Goal: Transaction & Acquisition: Purchase product/service

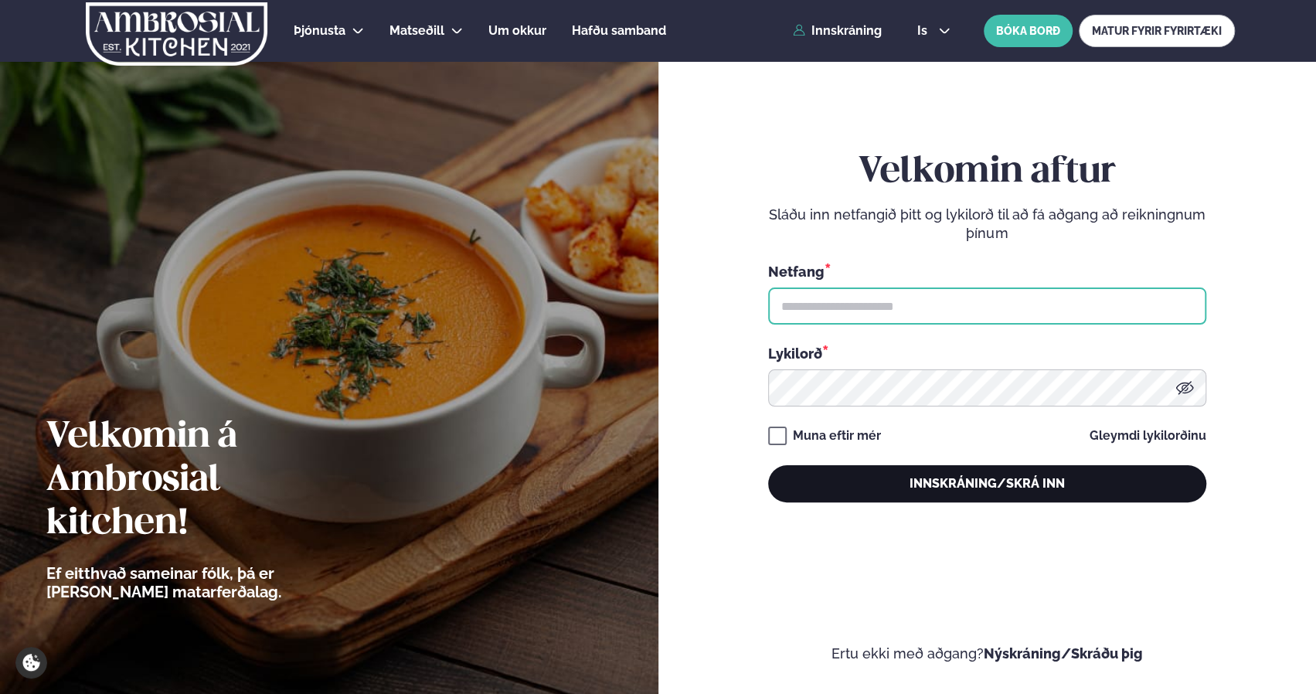
type input "**********"
click at [925, 480] on button "Innskráning/Skrá inn" at bounding box center [987, 483] width 438 height 37
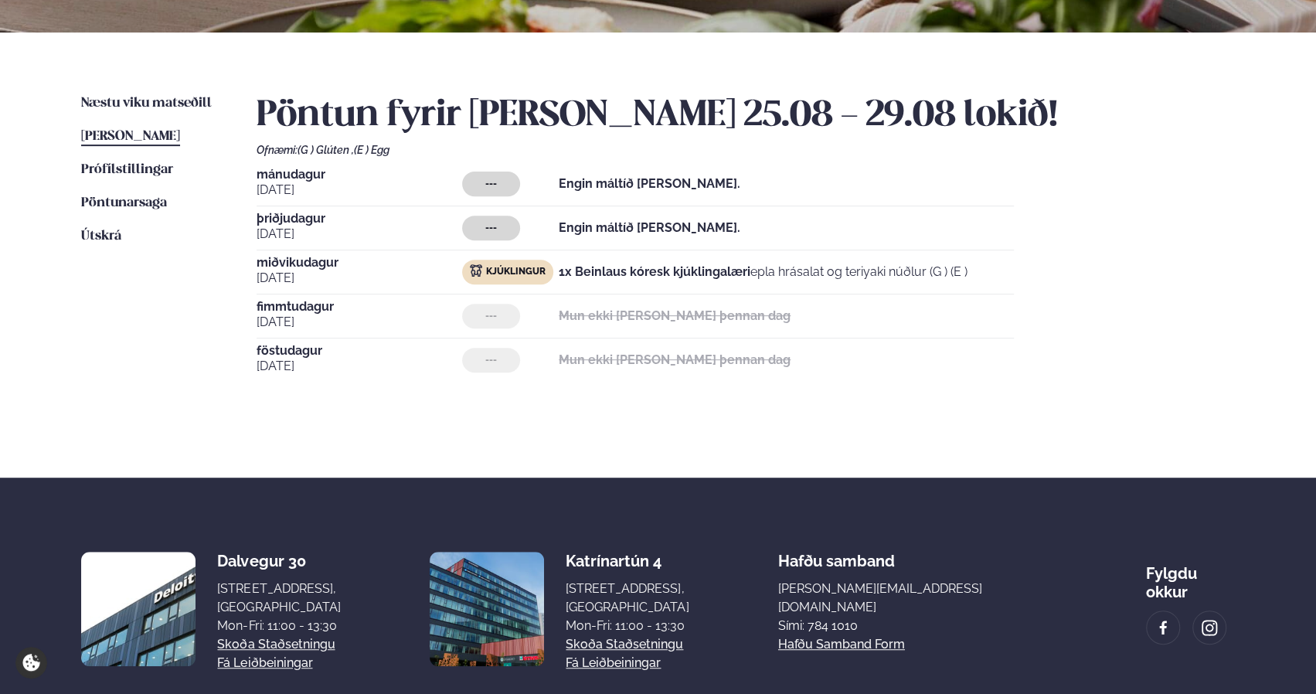
scroll to position [232, 0]
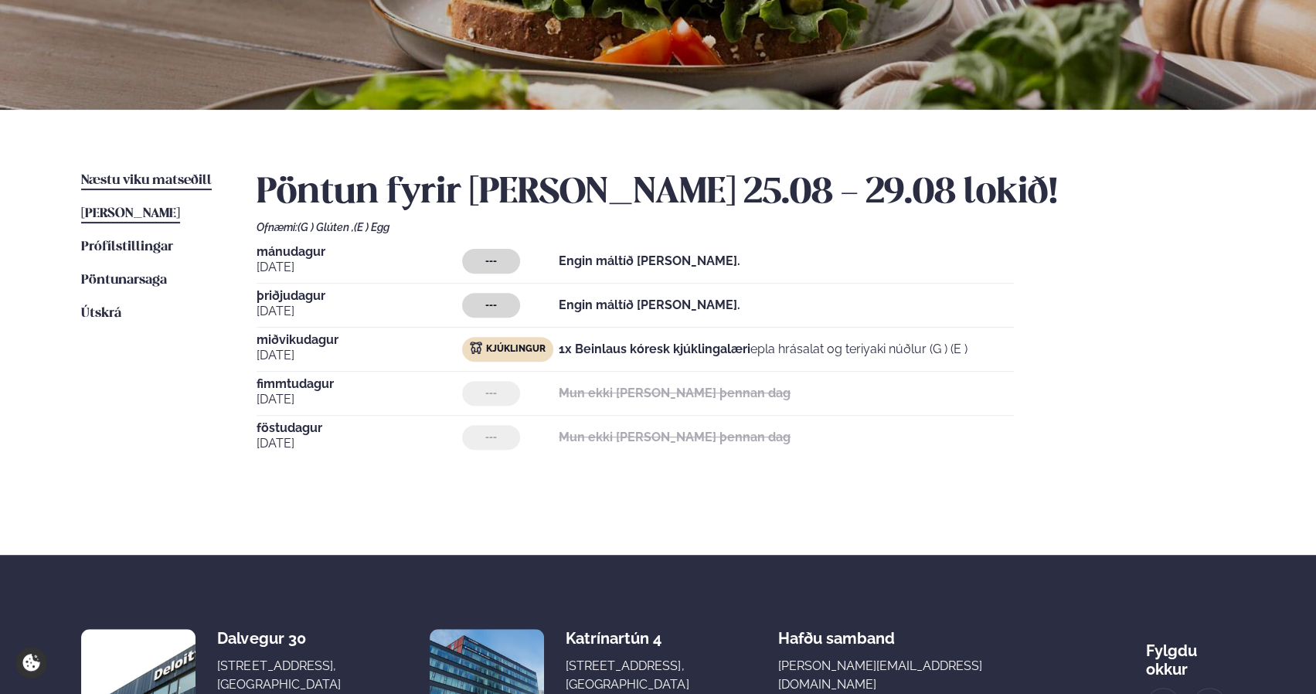
click at [160, 182] on span "Næstu viku matseðill" at bounding box center [146, 180] width 131 height 13
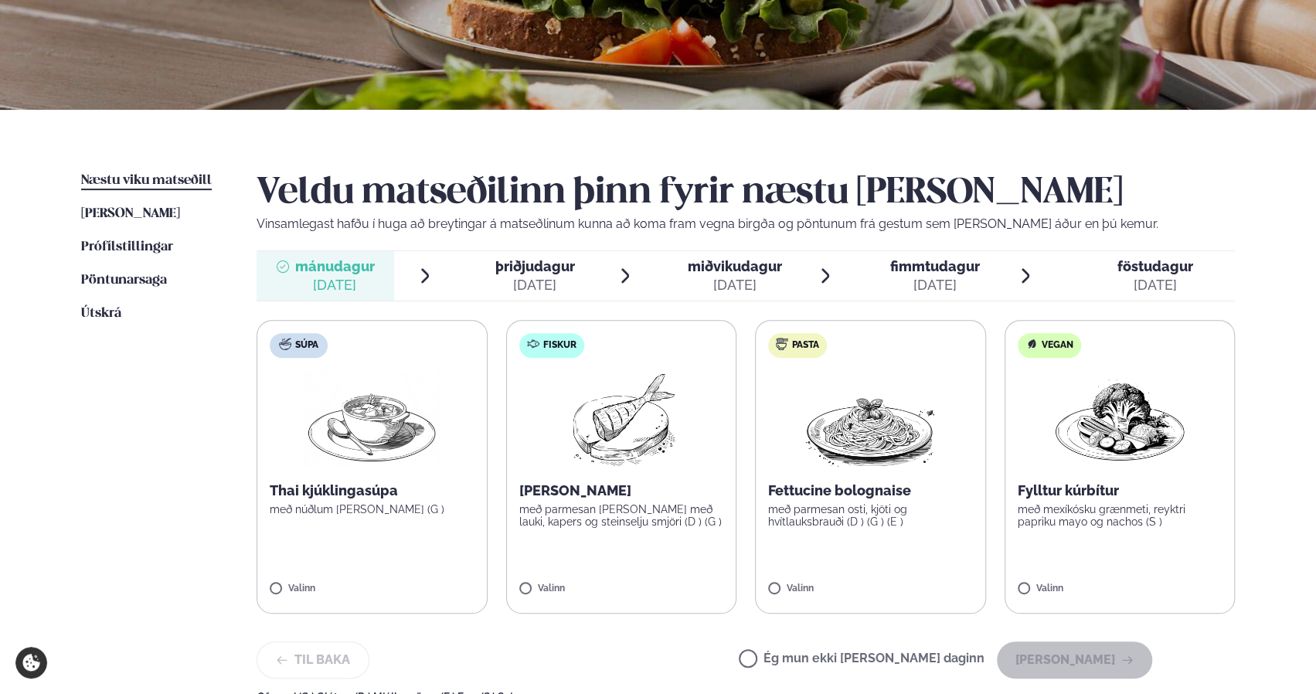
scroll to position [309, 0]
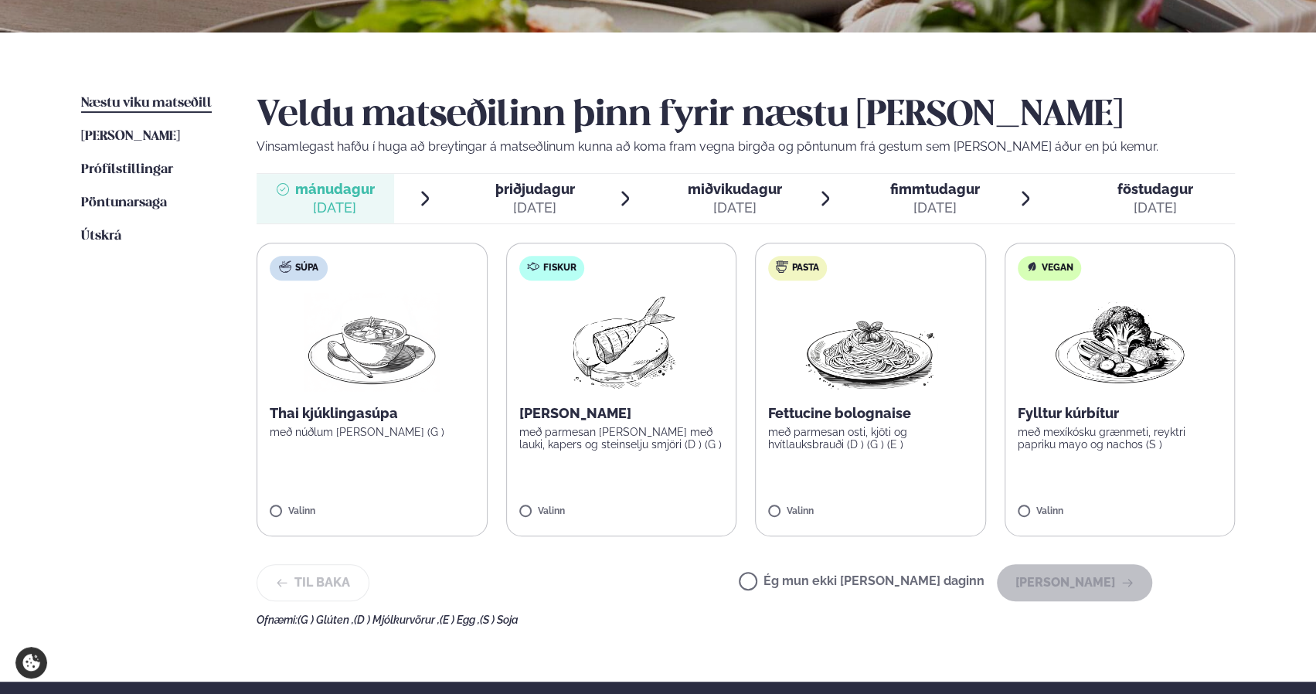
click at [544, 212] on div "[DATE]" at bounding box center [534, 208] width 80 height 19
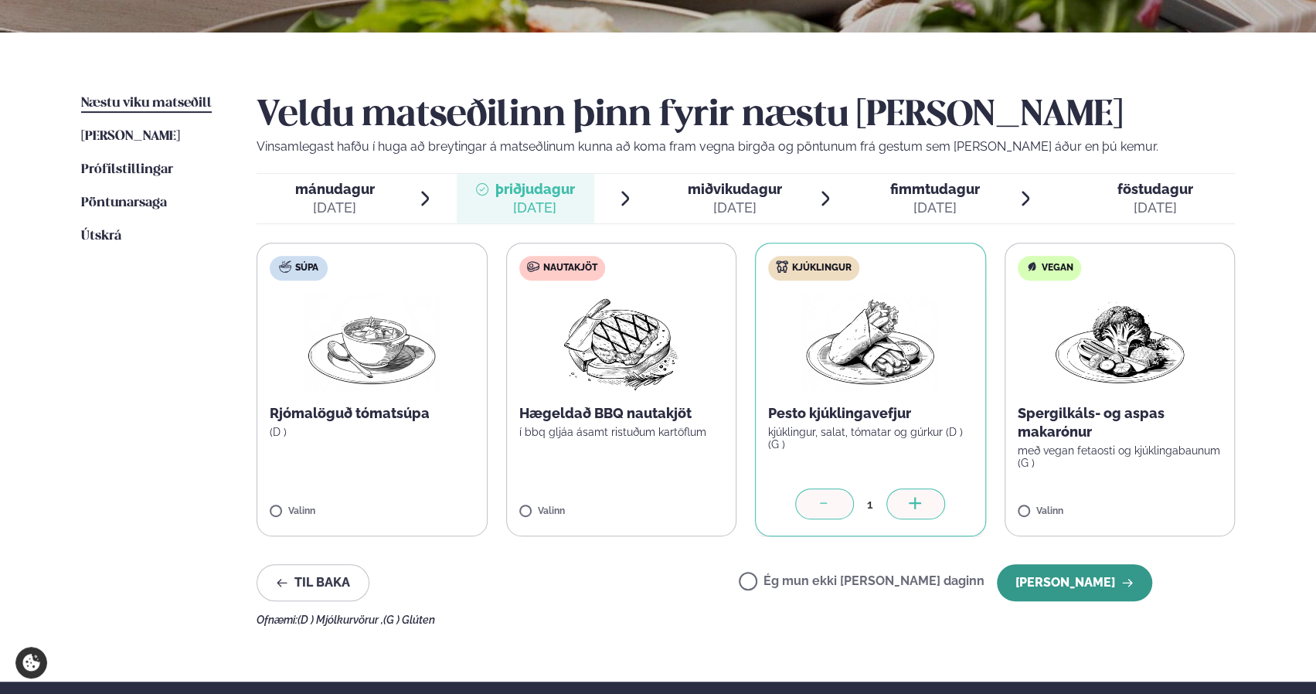
click at [1058, 583] on button "[PERSON_NAME]" at bounding box center [1074, 582] width 155 height 37
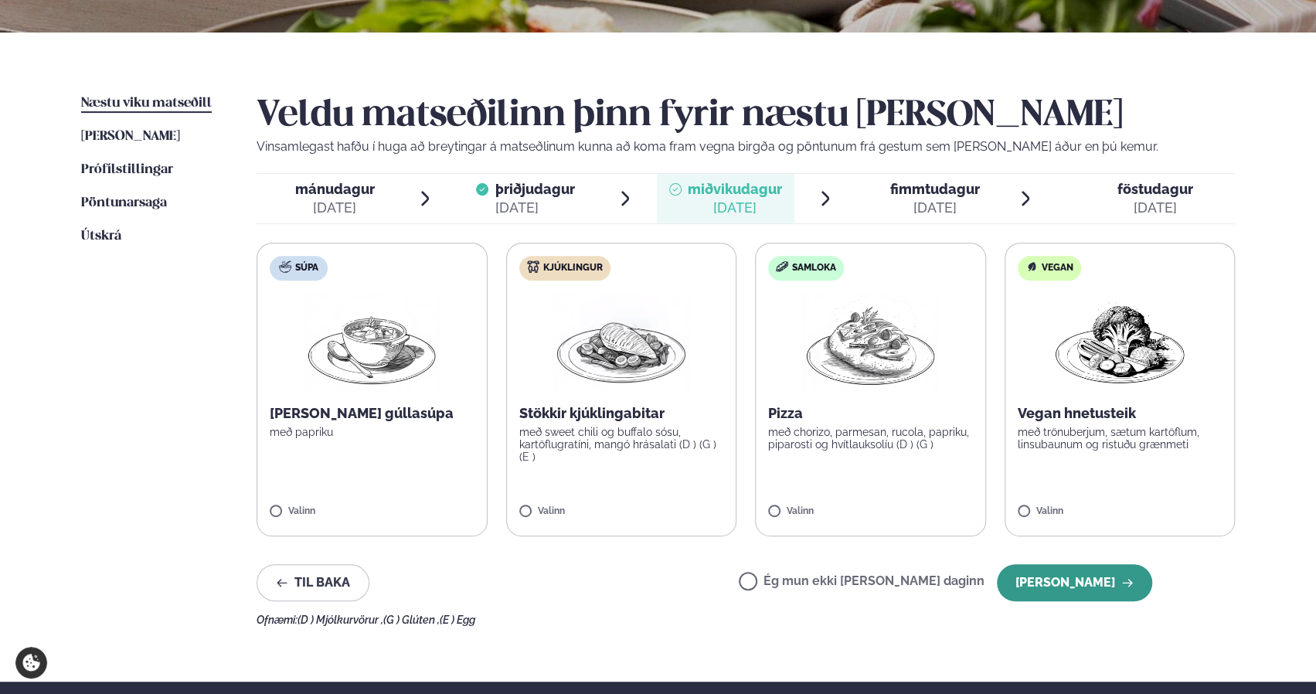
click at [1048, 580] on button "[PERSON_NAME]" at bounding box center [1074, 582] width 155 height 37
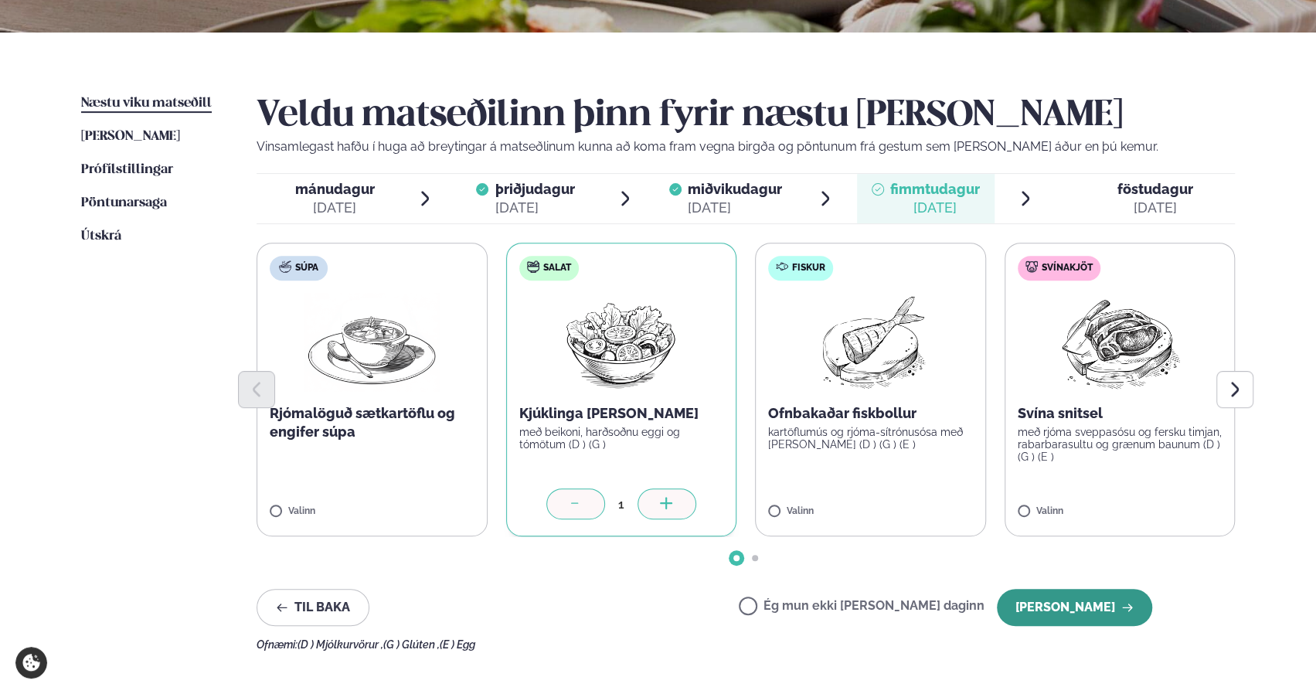
click at [1103, 599] on button "[PERSON_NAME]" at bounding box center [1074, 607] width 155 height 37
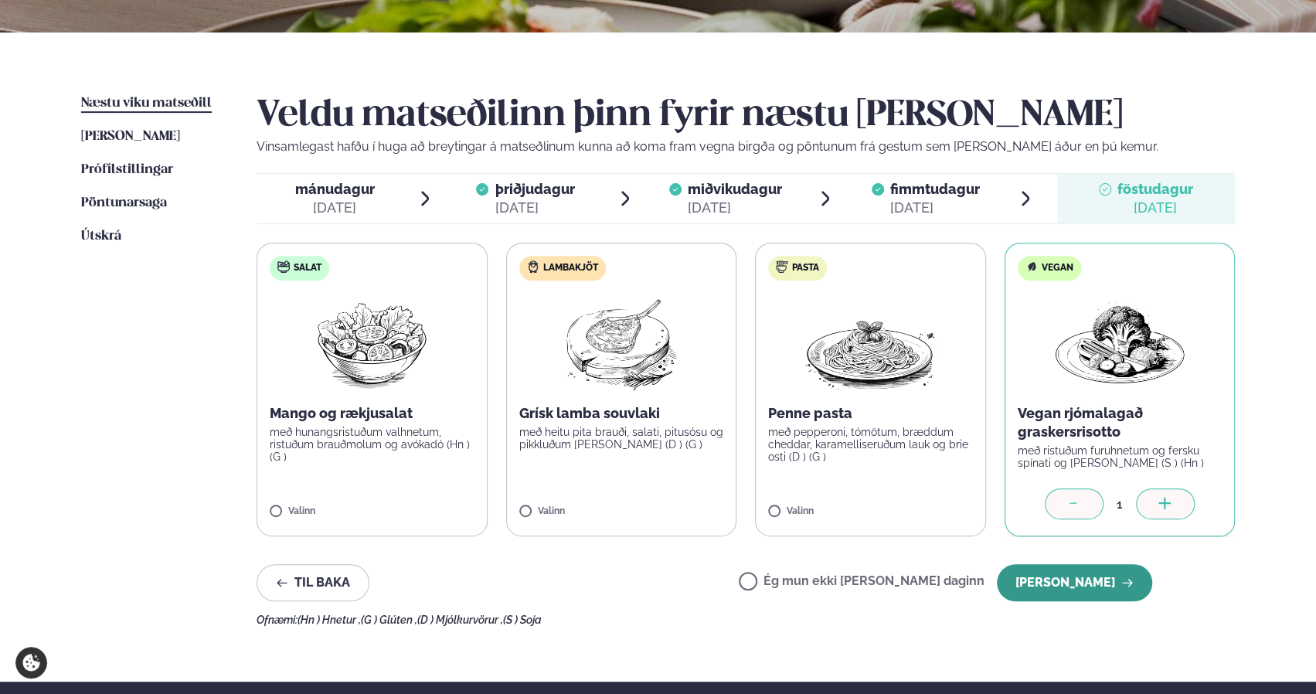
click at [1104, 579] on button "[PERSON_NAME]" at bounding box center [1074, 582] width 155 height 37
